Goal: Contribute content: Contribute content

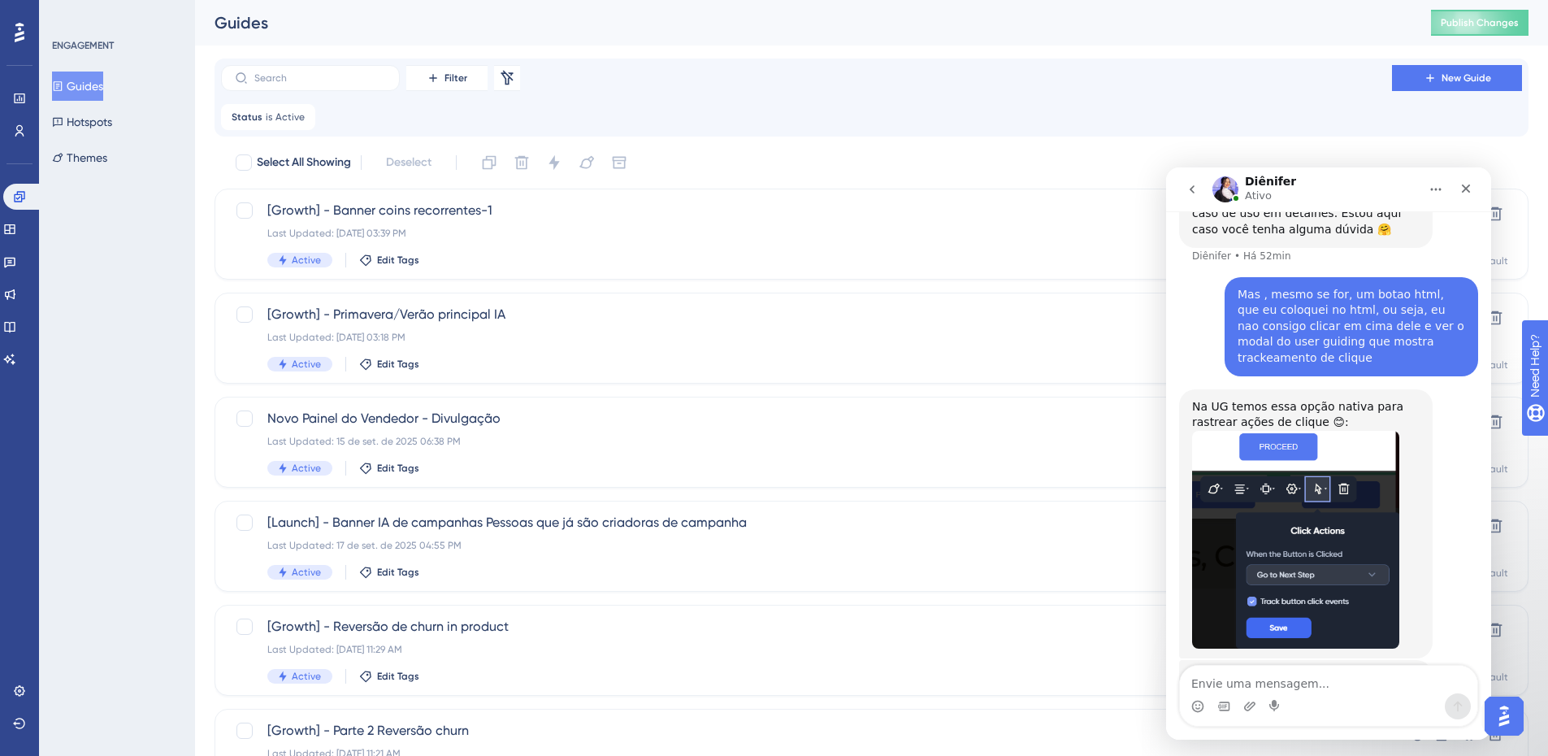
click at [1346, 399] on div "Na UG temos essa opção nativa para rastrear ações de clique 😊:" at bounding box center [1305, 415] width 227 height 32
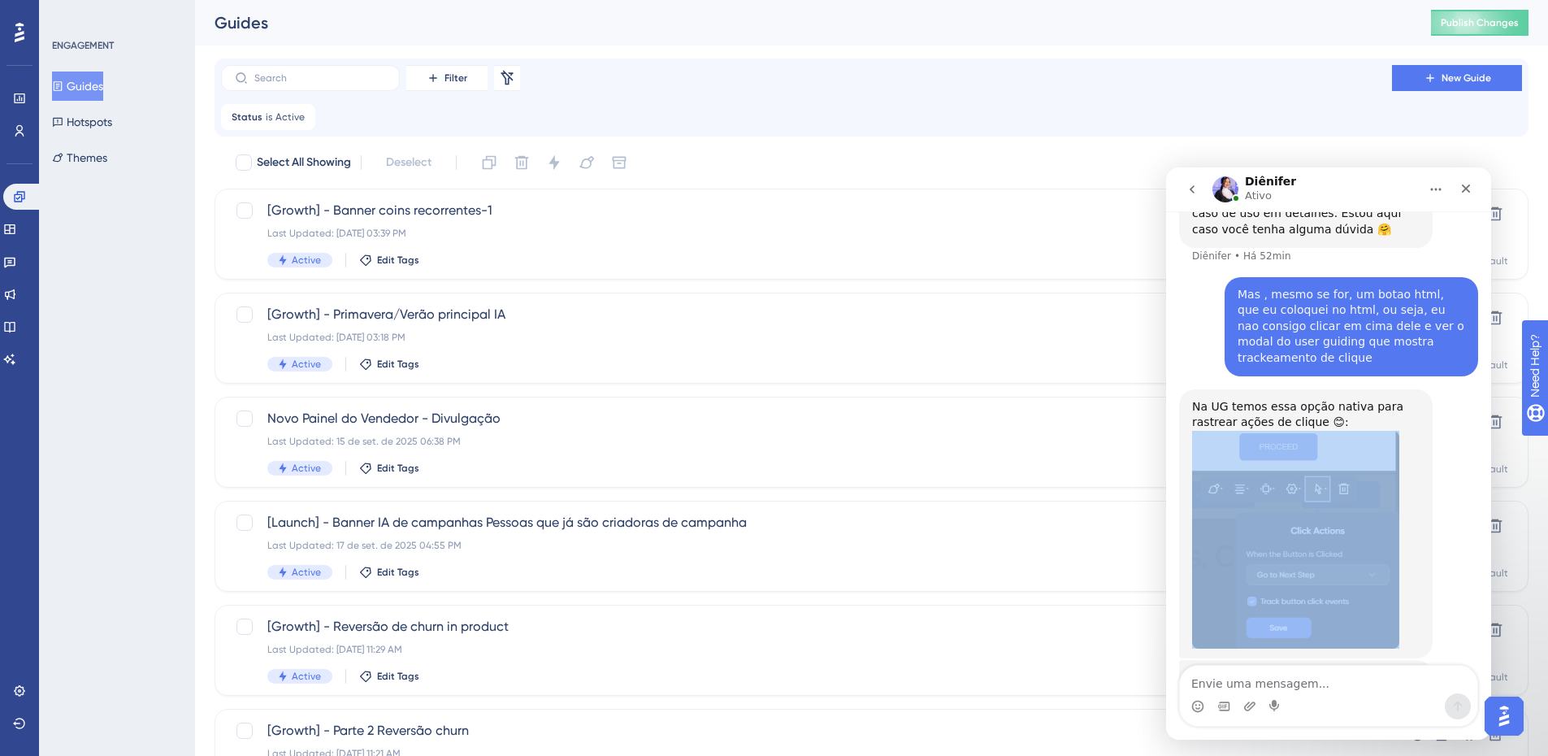
click at [1347, 399] on div "Na UG temos essa opção nativa para rastrear ações de clique 😊:" at bounding box center [1305, 415] width 227 height 32
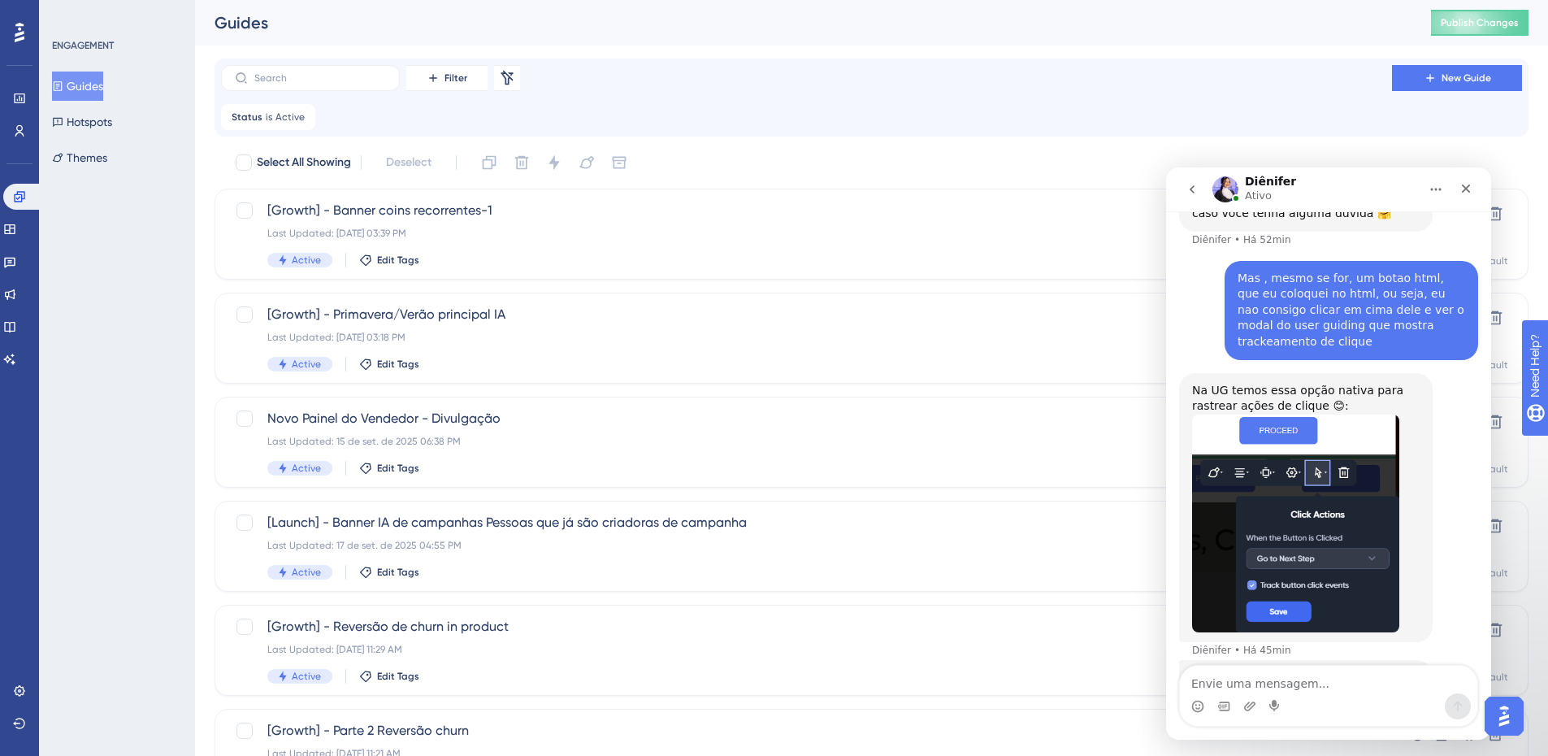
click at [1333, 669] on div "No botao html, não temos nenhuma opção nativa." at bounding box center [1305, 685] width 227 height 32
click at [1308, 669] on div "No botao html, não temos nenhuma opção nativa." at bounding box center [1305, 685] width 227 height 32
click at [16, 299] on icon at bounding box center [9, 294] width 13 height 13
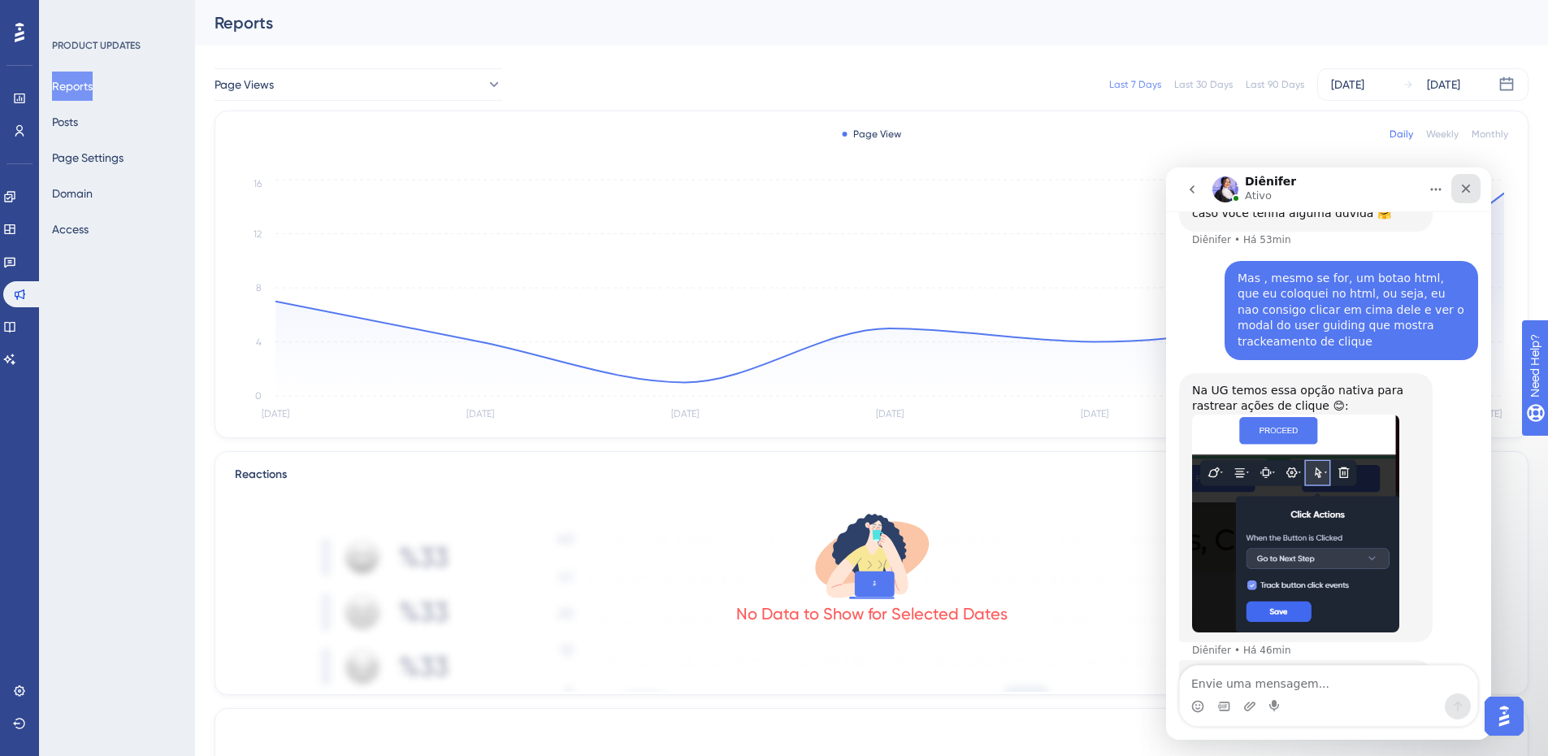
click at [1462, 191] on icon "Fechar" at bounding box center [1465, 188] width 13 height 13
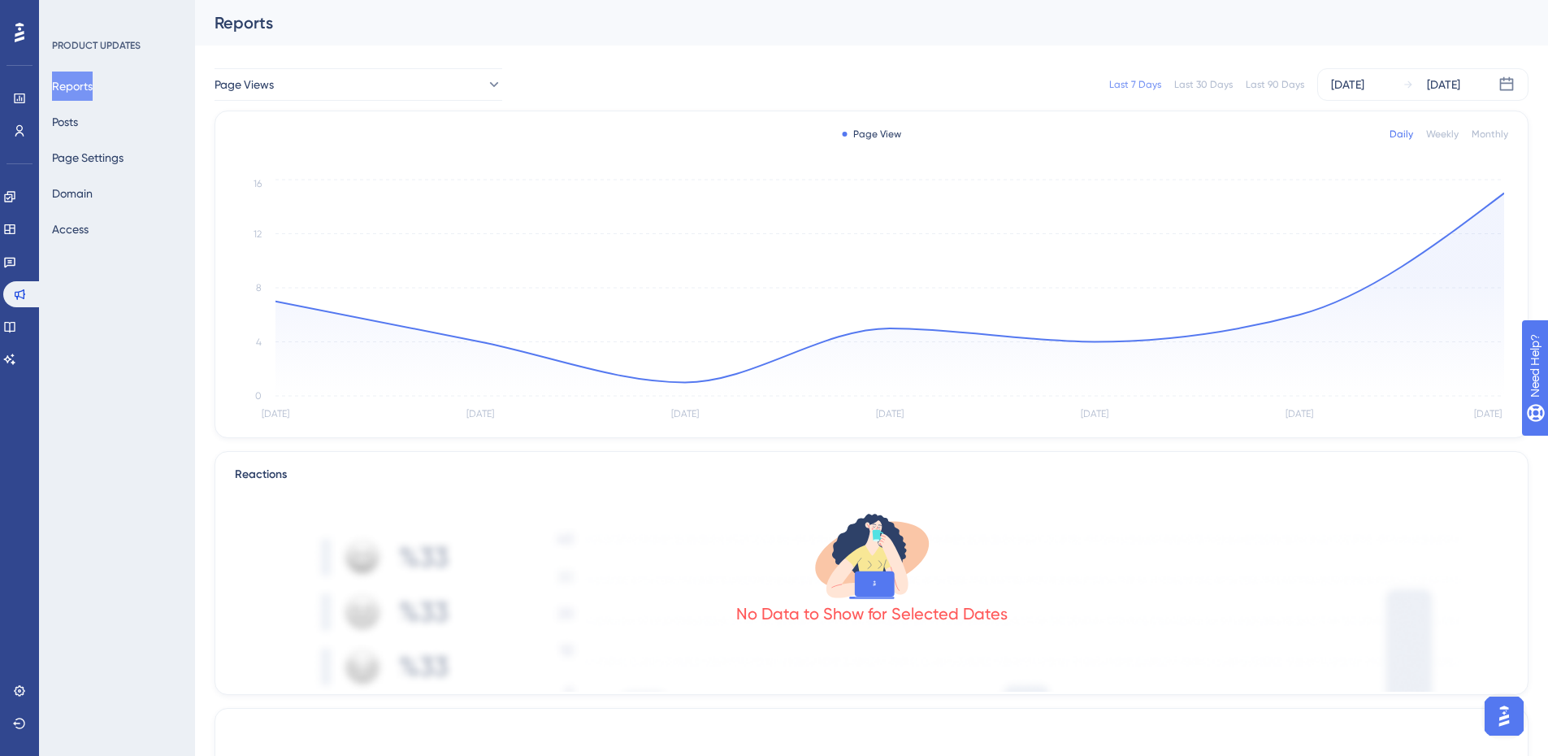
scroll to position [609, 0]
click at [16, 264] on icon at bounding box center [9, 261] width 13 height 13
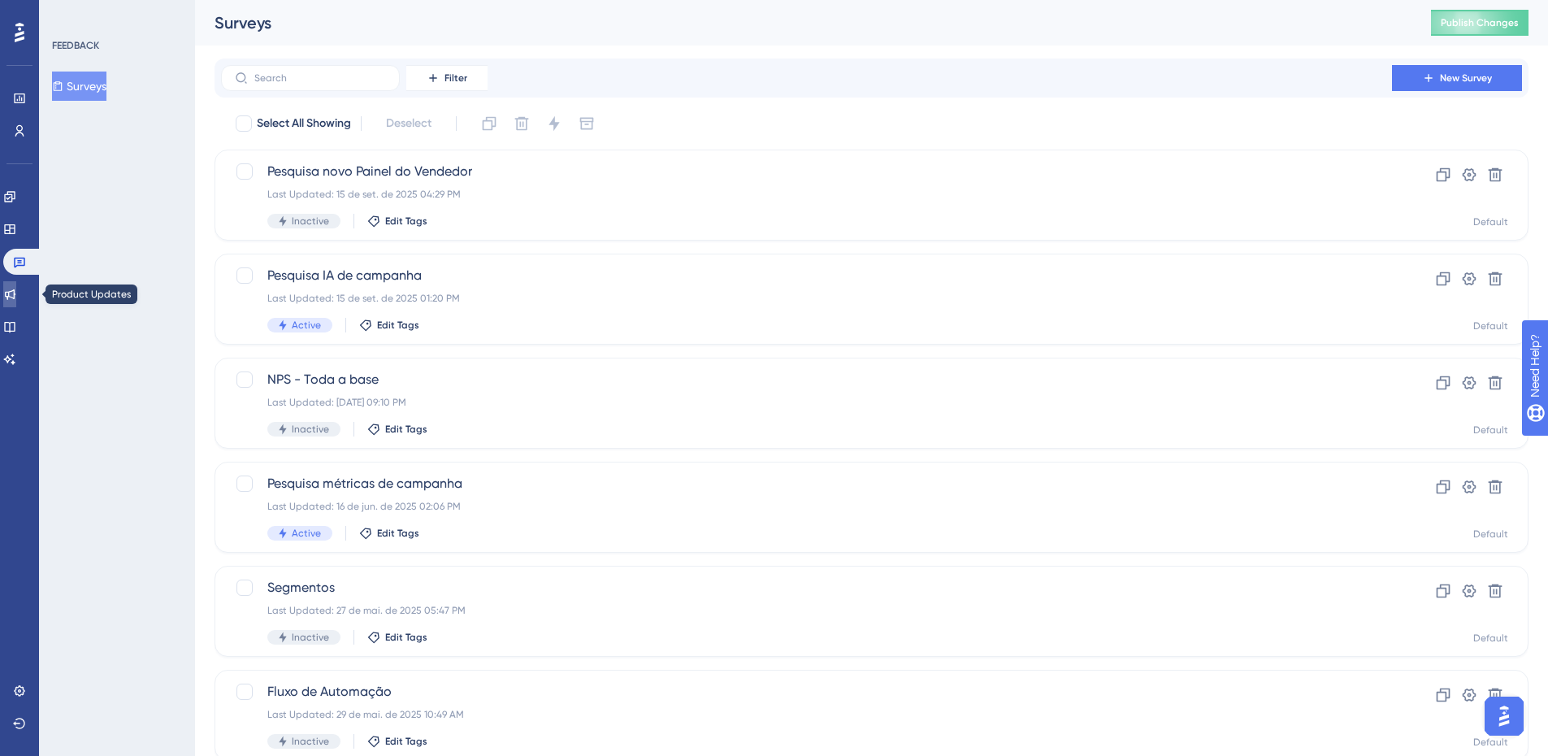
click at [12, 304] on link at bounding box center [9, 294] width 13 height 26
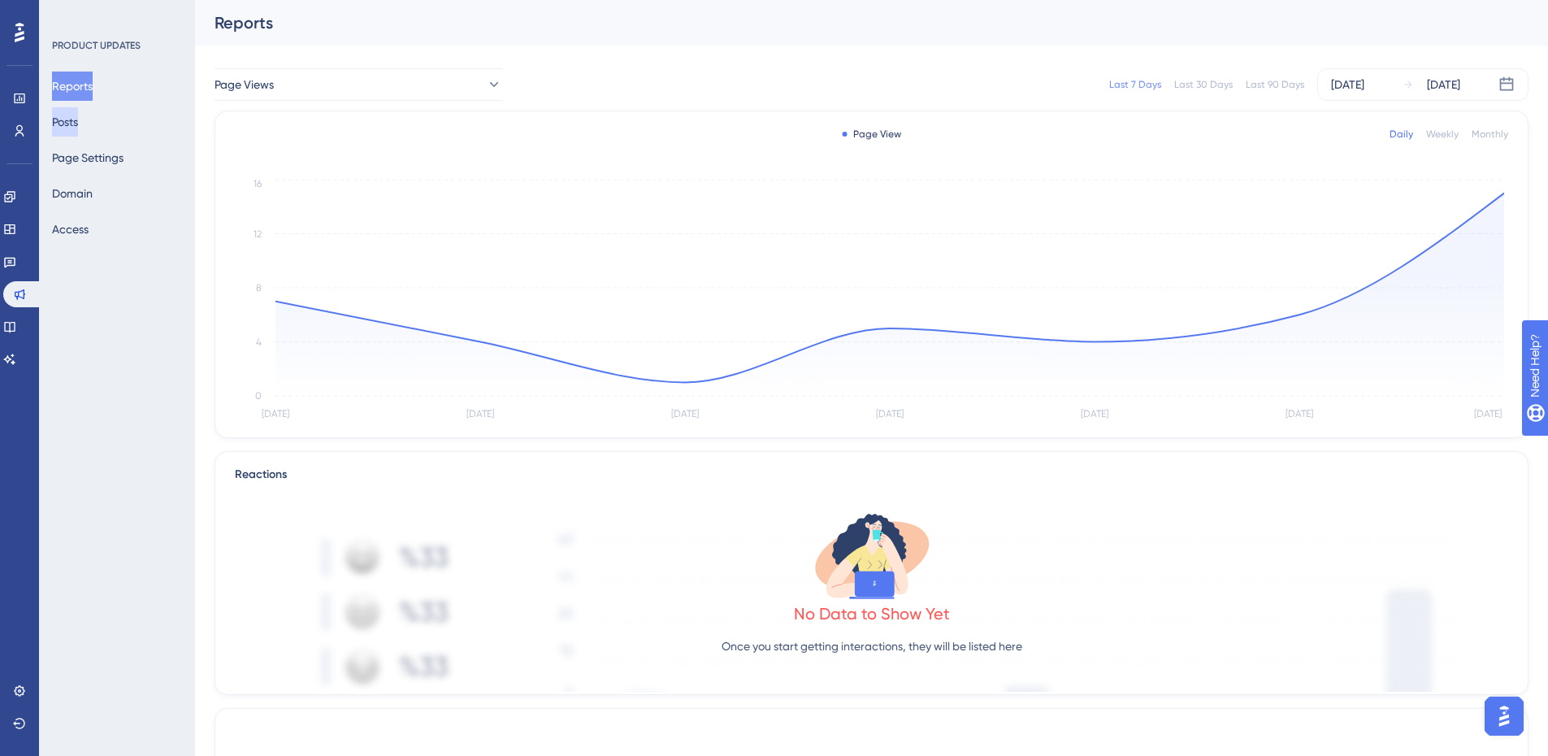
click at [78, 127] on button "Posts" at bounding box center [65, 121] width 26 height 29
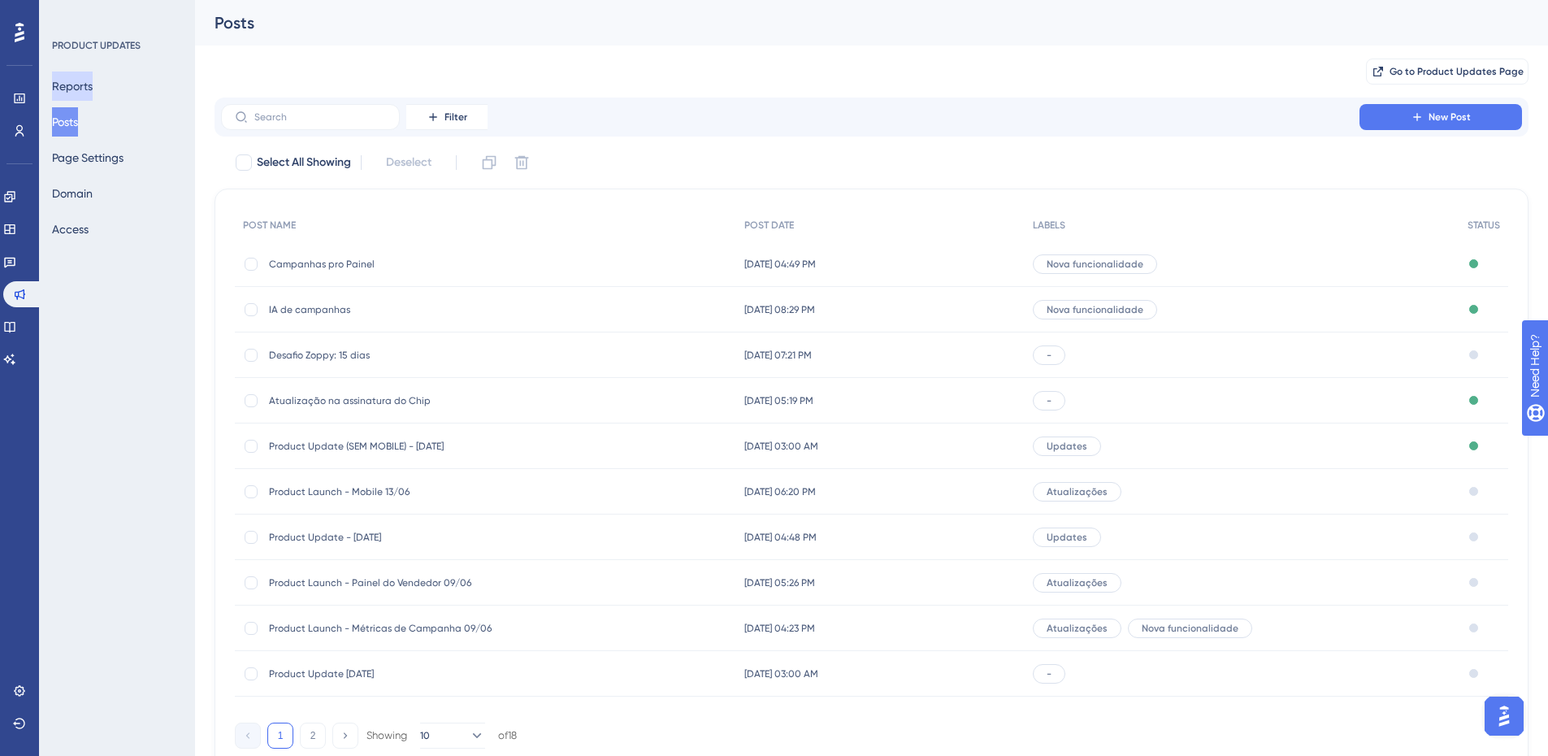
click at [72, 95] on button "Reports" at bounding box center [72, 85] width 41 height 29
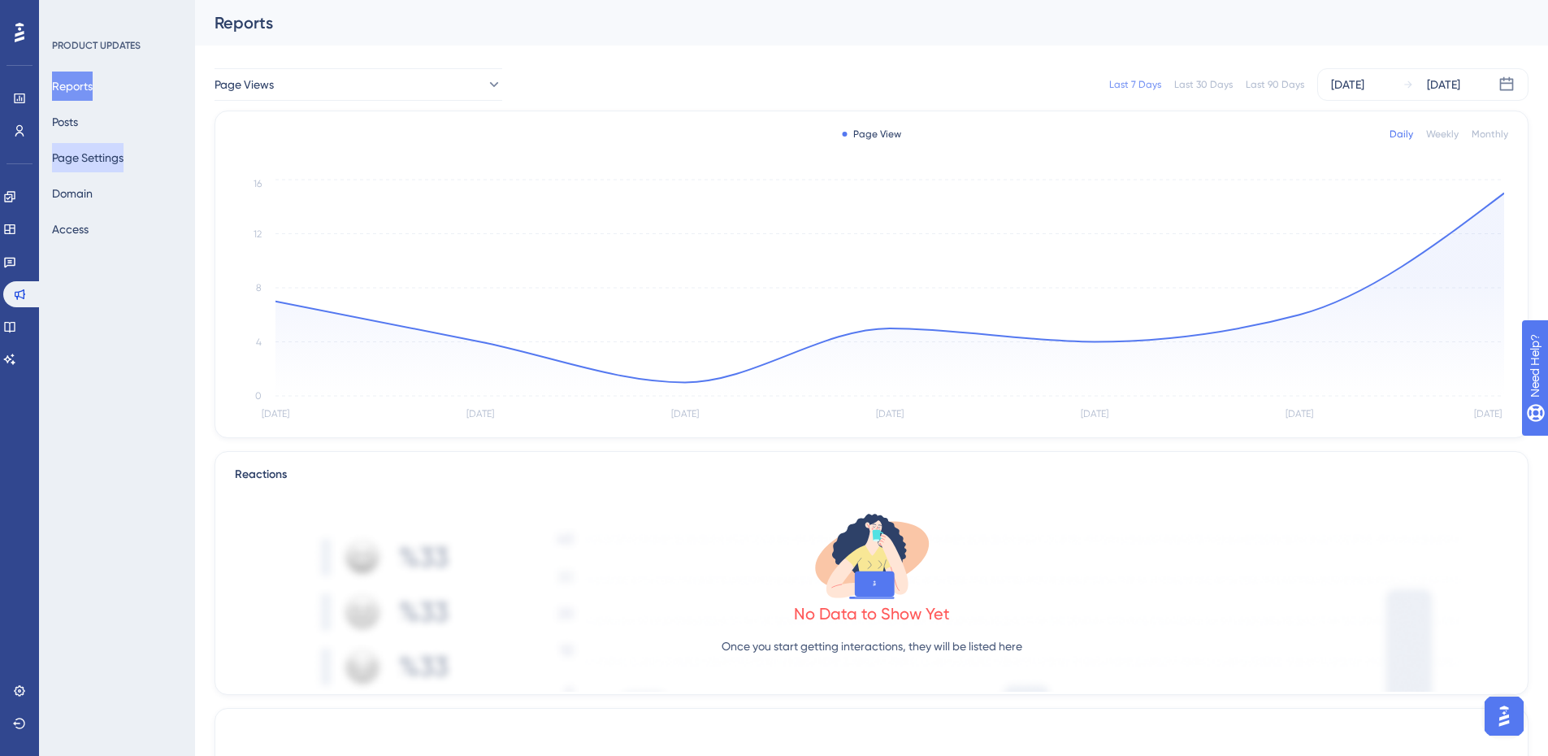
click at [103, 145] on button "Page Settings" at bounding box center [87, 157] width 71 height 29
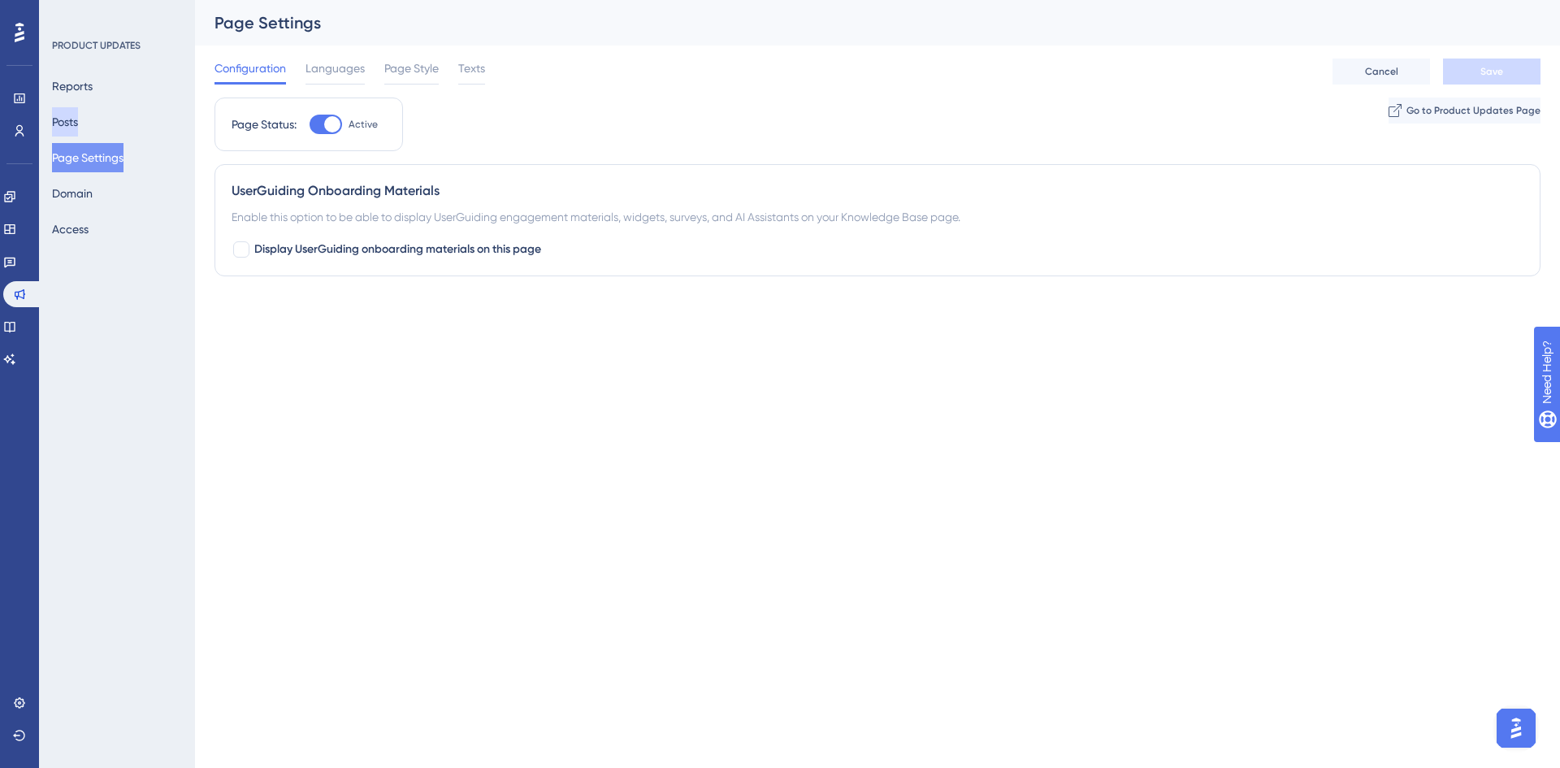
click at [74, 122] on button "Posts" at bounding box center [65, 121] width 26 height 29
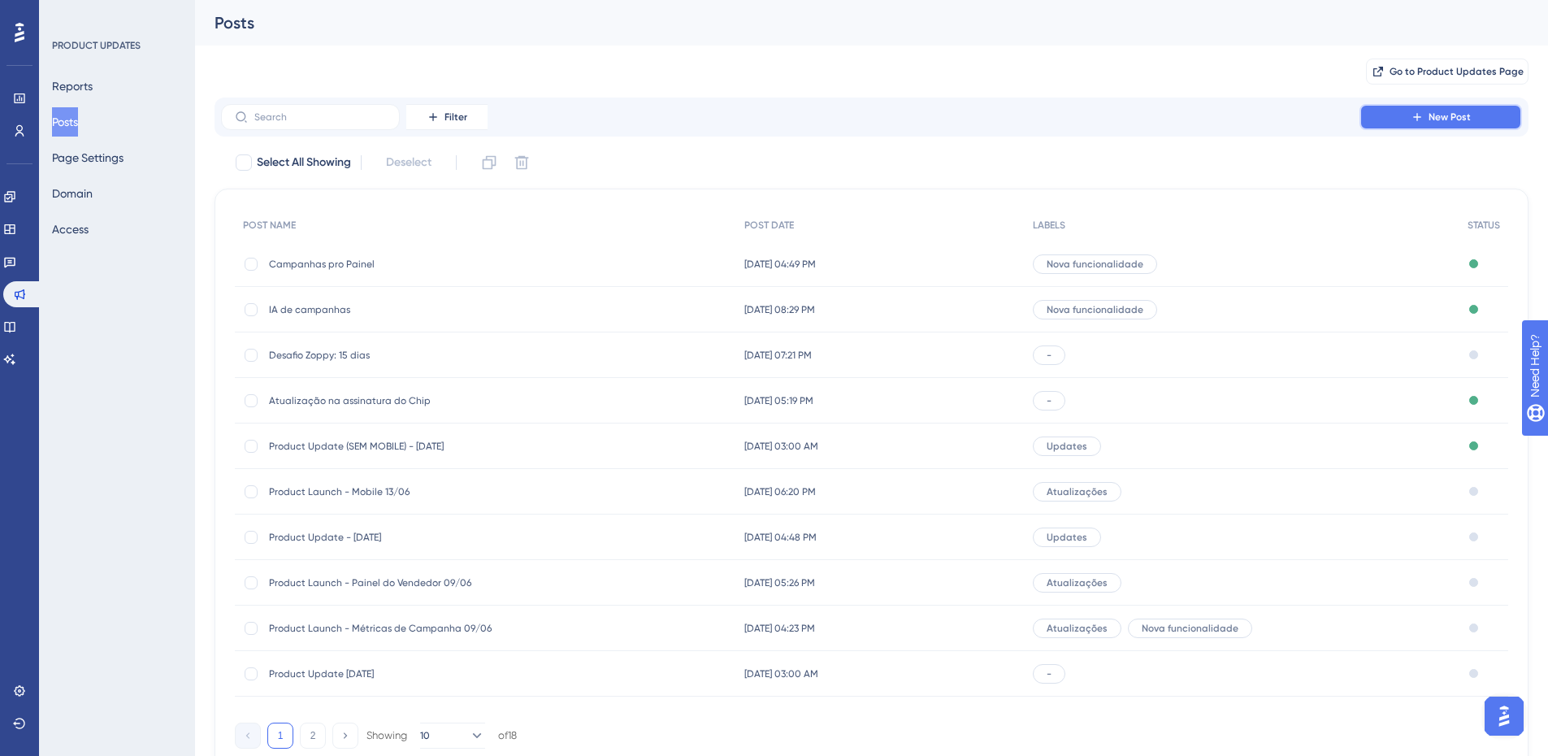
click at [1459, 126] on button "New Post" at bounding box center [1440, 117] width 162 height 26
